Goal: Task Accomplishment & Management: Use online tool/utility

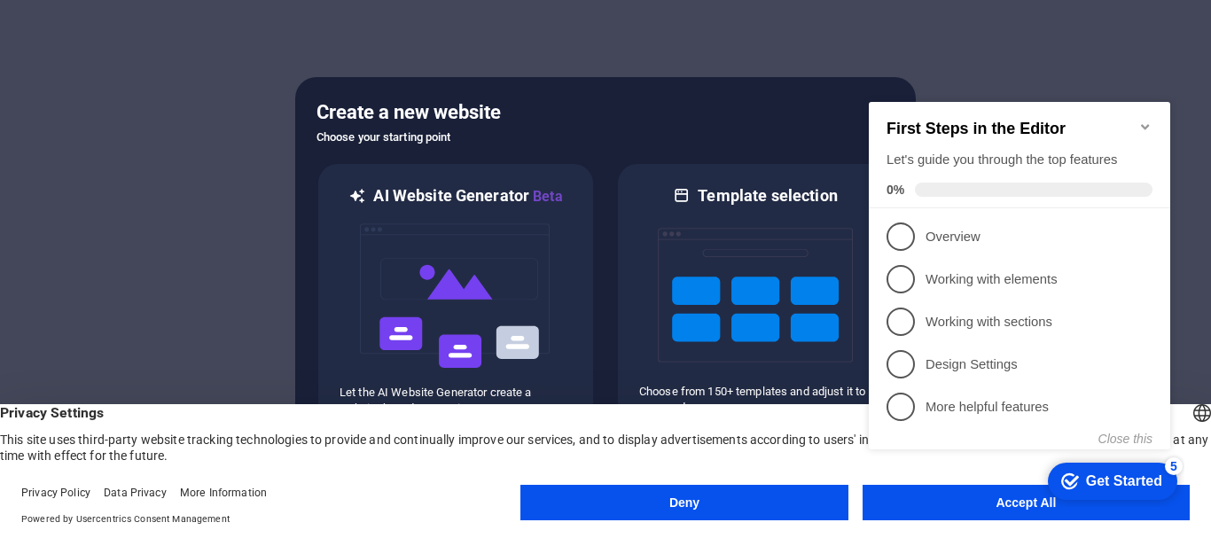
click at [980, 508] on appcues-checklist "Contextual help checklist present on screen" at bounding box center [1023, 293] width 323 height 435
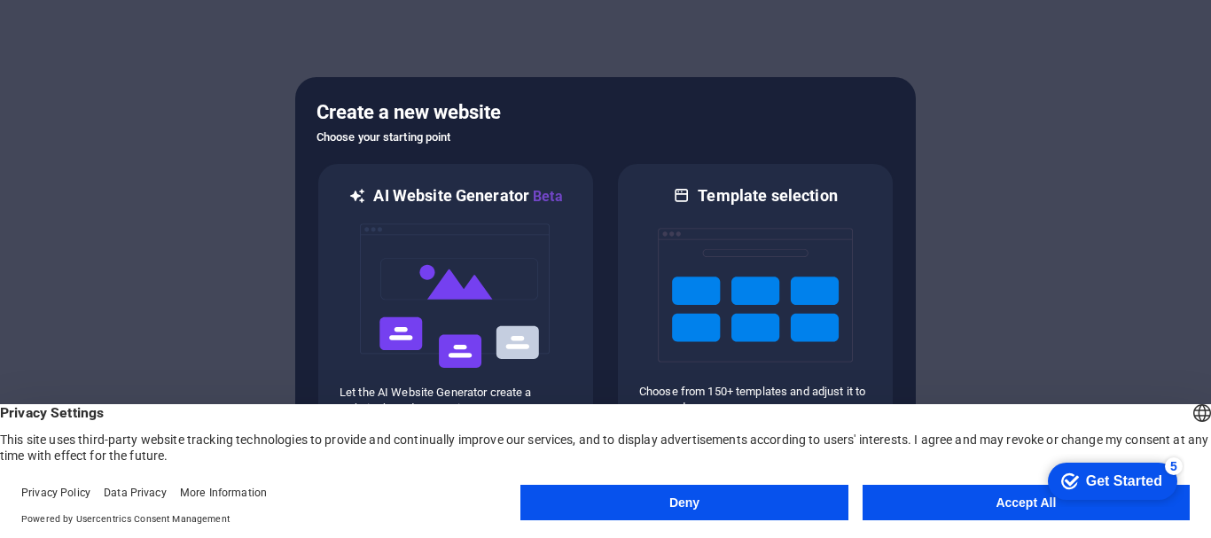
click at [961, 505] on button "Accept All" at bounding box center [1026, 502] width 327 height 35
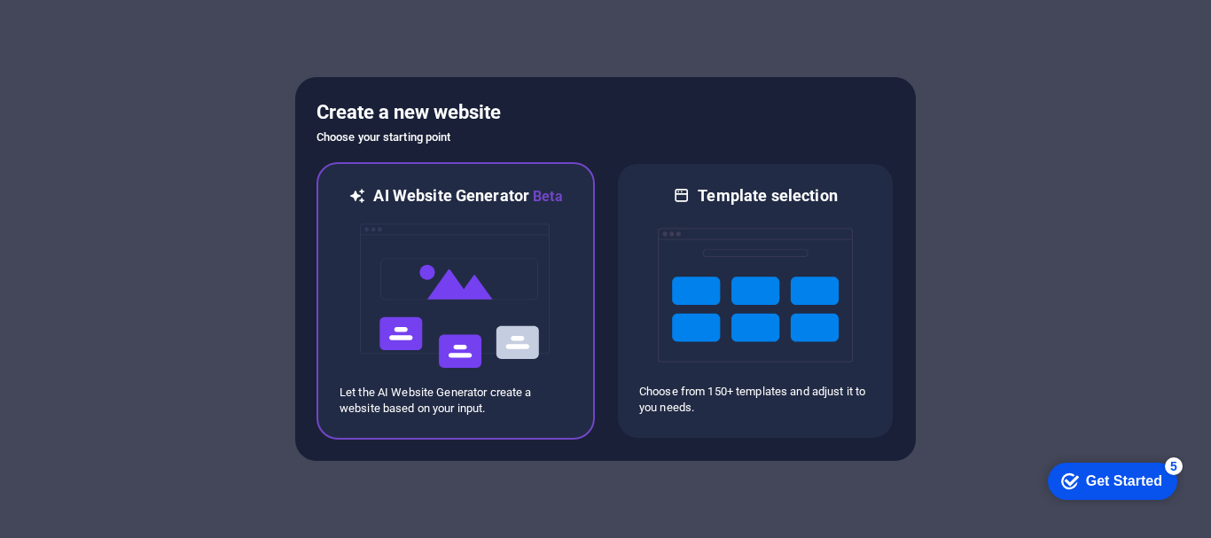
click at [469, 360] on img at bounding box center [455, 296] width 195 height 177
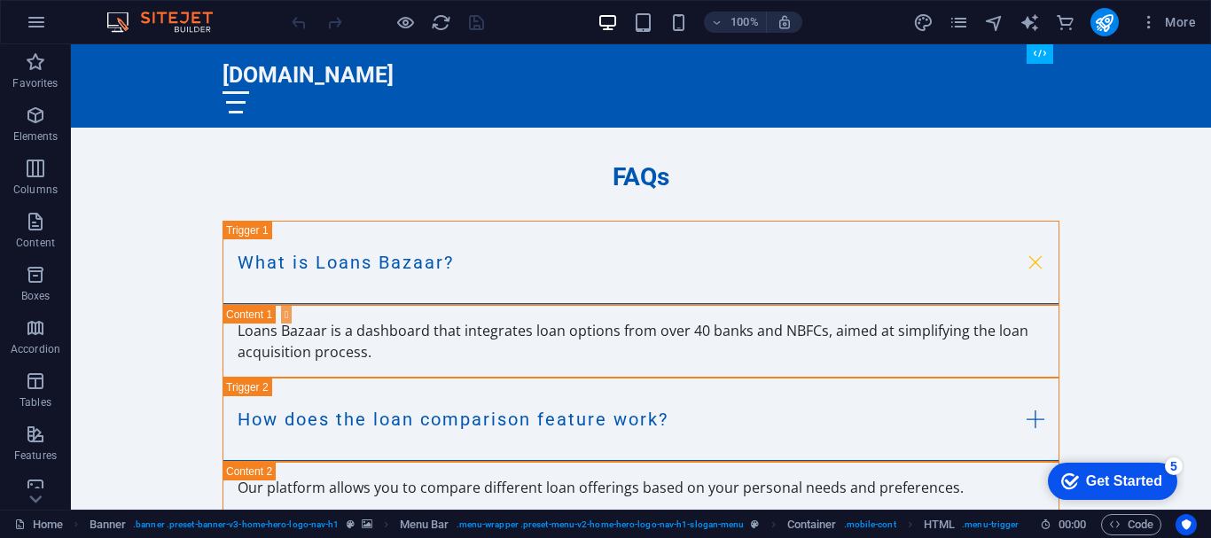
scroll to position [3010, 0]
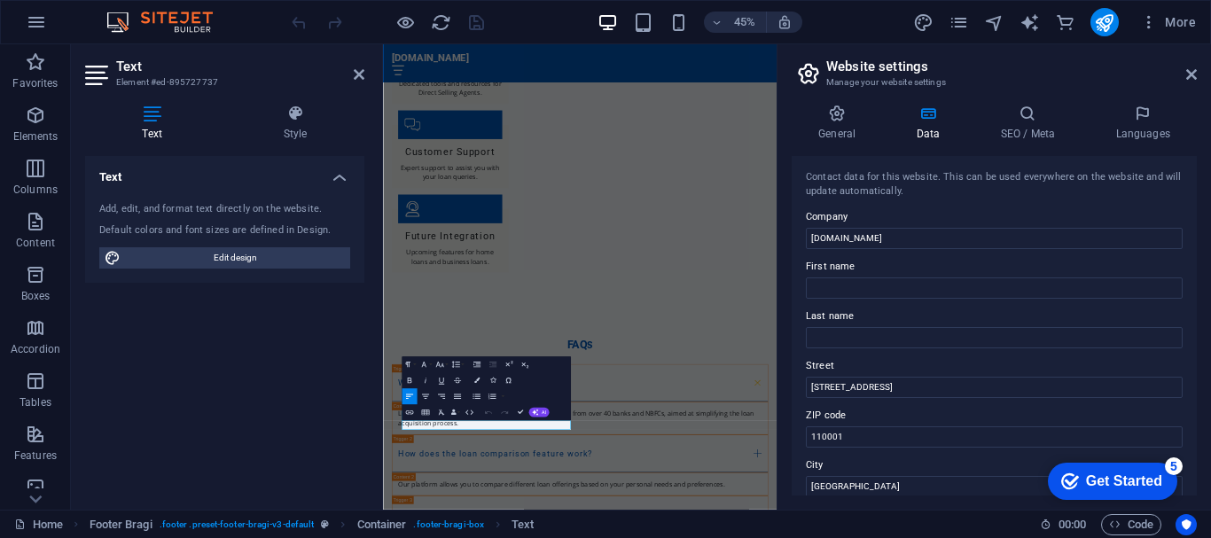
click at [242, 407] on div "Text Add, edit, and format text directly on the website. Default colors and fon…" at bounding box center [224, 326] width 279 height 340
click at [356, 73] on icon at bounding box center [359, 74] width 11 height 14
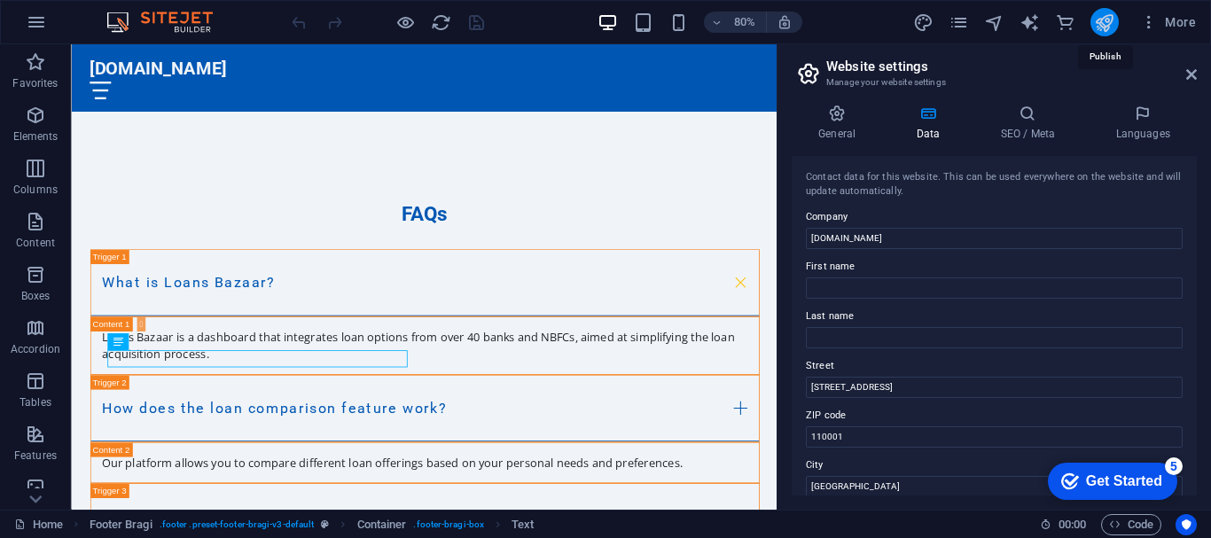
click at [1098, 24] on icon "publish" at bounding box center [1104, 22] width 20 height 20
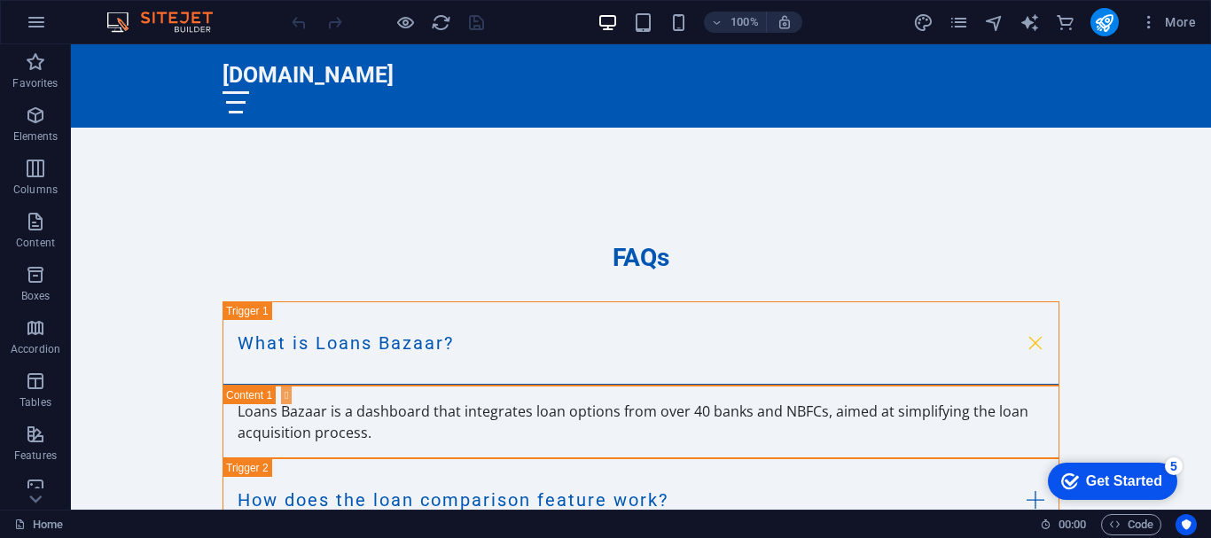
drag, startPoint x: 1098, startPoint y: 24, endPoint x: 1091, endPoint y: 33, distance: 11.4
click at [1091, 33] on div at bounding box center [1105, 22] width 28 height 28
